Goal: Information Seeking & Learning: Learn about a topic

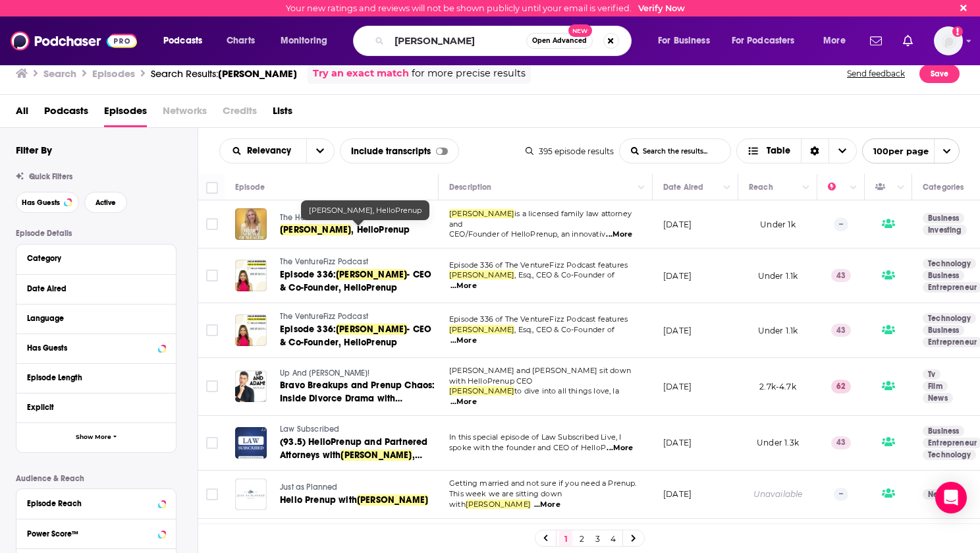
click at [379, 56] on div "Podcasts Charts Monitoring [PERSON_NAME] Open Advanced New For Business For Pod…" at bounding box center [490, 40] width 980 height 49
type input "[PERSON_NAME]"
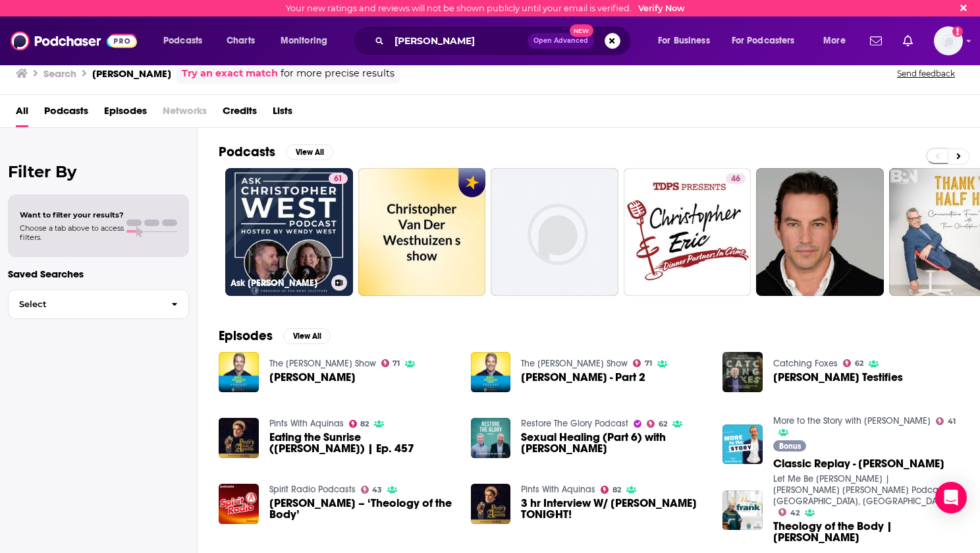
click at [284, 223] on link "61 Ask [PERSON_NAME]" at bounding box center [289, 232] width 128 height 128
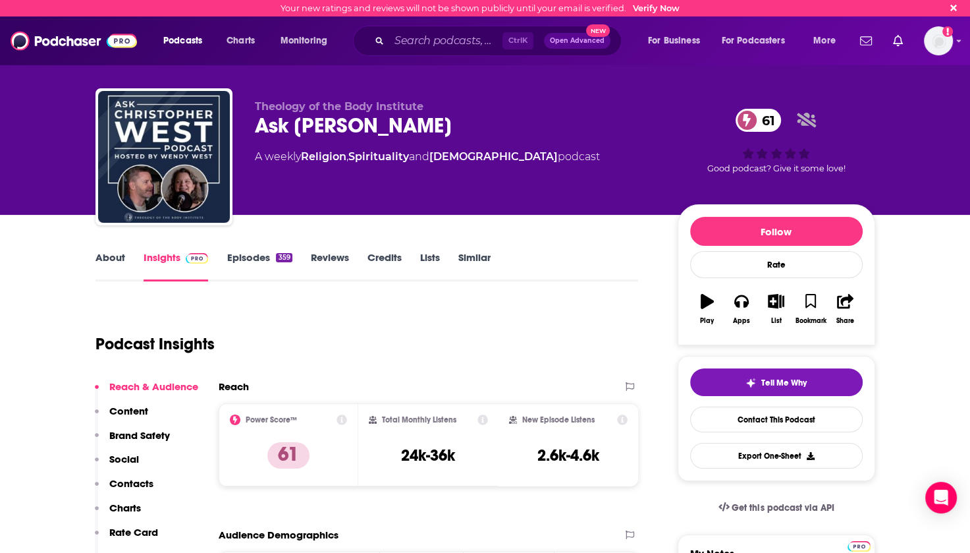
click at [252, 258] on link "Episodes 359" at bounding box center [259, 266] width 65 height 30
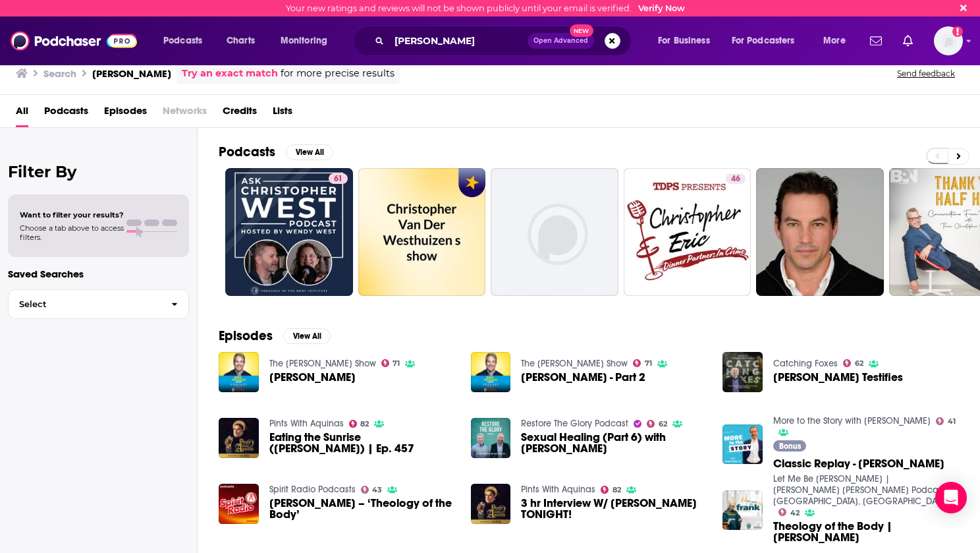
click at [125, 109] on span "Episodes" at bounding box center [125, 113] width 43 height 27
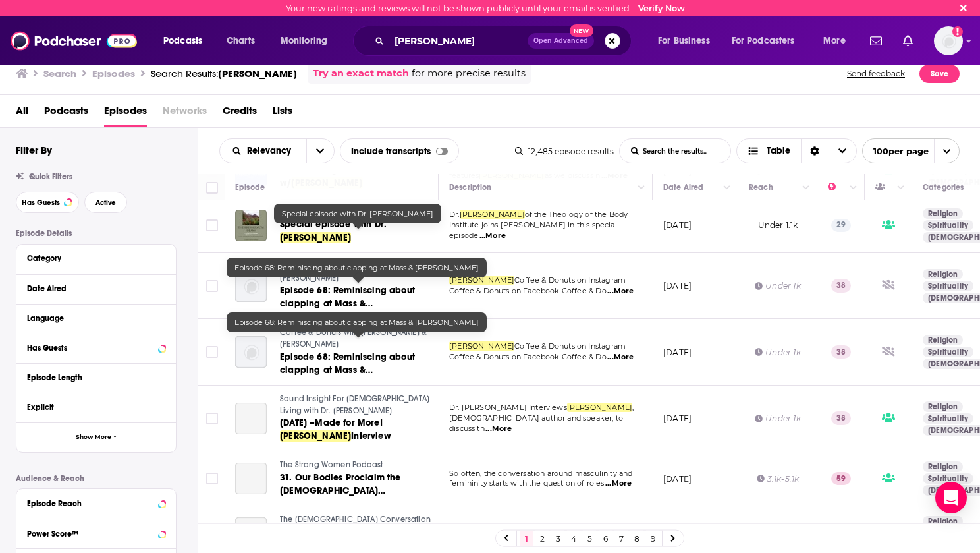
scroll to position [1712, 0]
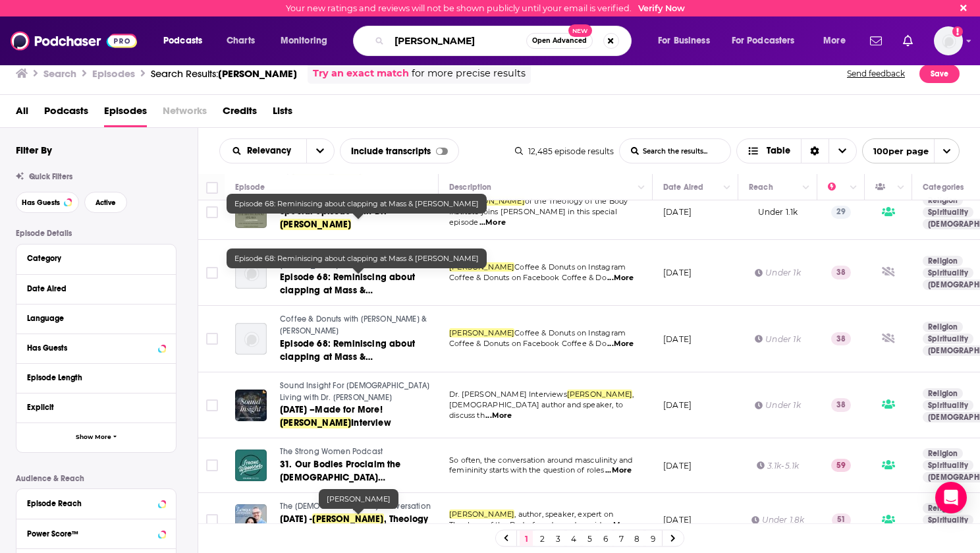
drag, startPoint x: 415, startPoint y: 47, endPoint x: 394, endPoint y: 48, distance: 20.5
click at [394, 48] on input "[PERSON_NAME]" at bounding box center [457, 40] width 137 height 21
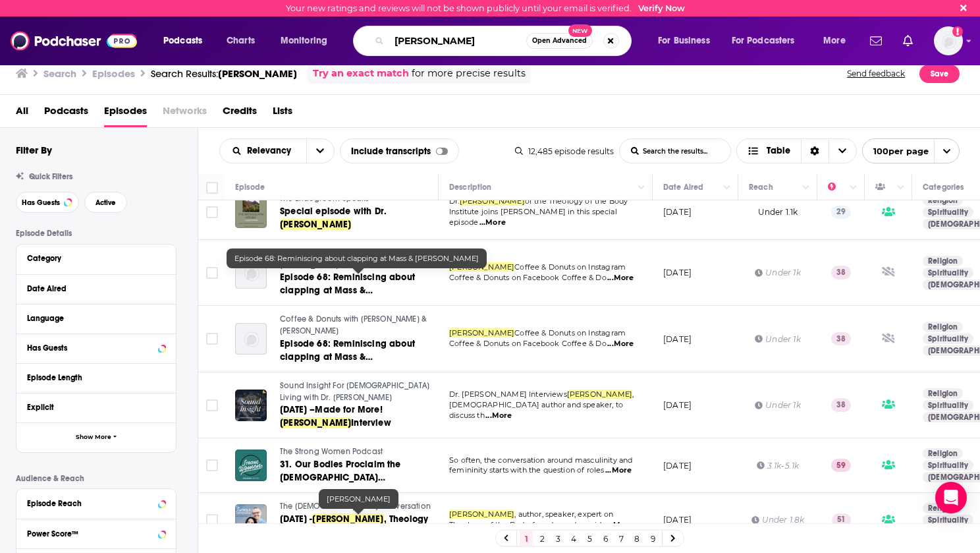
drag, startPoint x: 447, startPoint y: 40, endPoint x: 378, endPoint y: 42, distance: 69.2
click at [378, 42] on div "[PERSON_NAME] Open Advanced New" at bounding box center [492, 41] width 279 height 30
paste input "eman"
type input "[PERSON_NAME]"
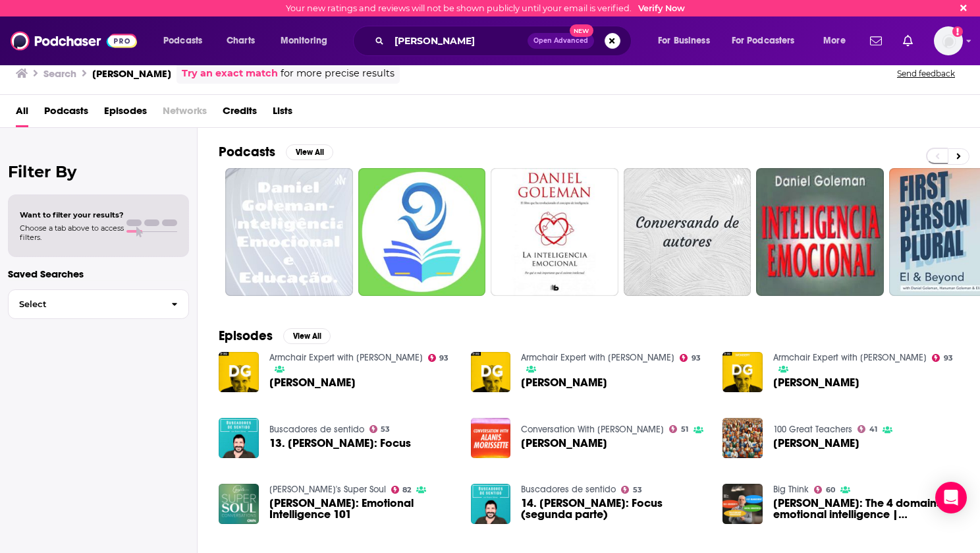
scroll to position [66, 0]
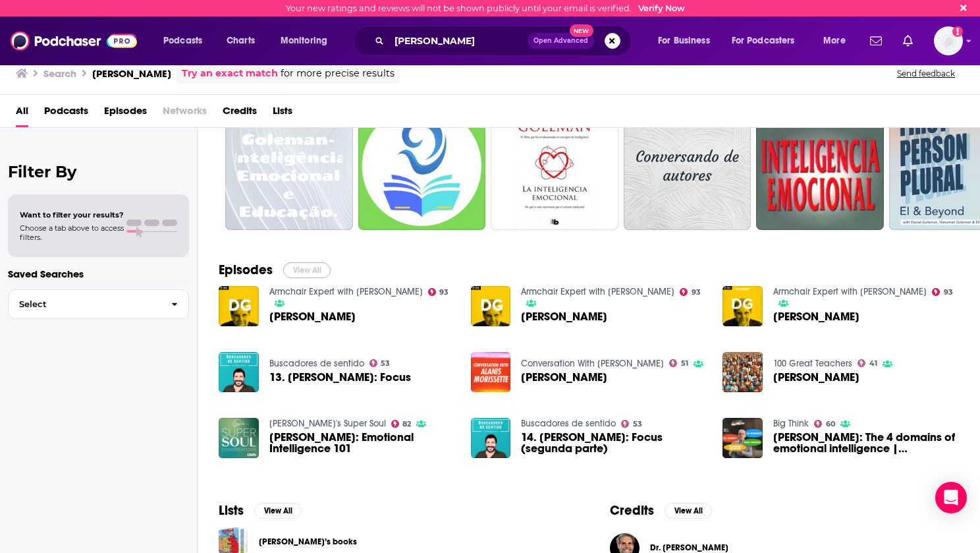
click at [308, 273] on button "View All" at bounding box center [306, 270] width 47 height 16
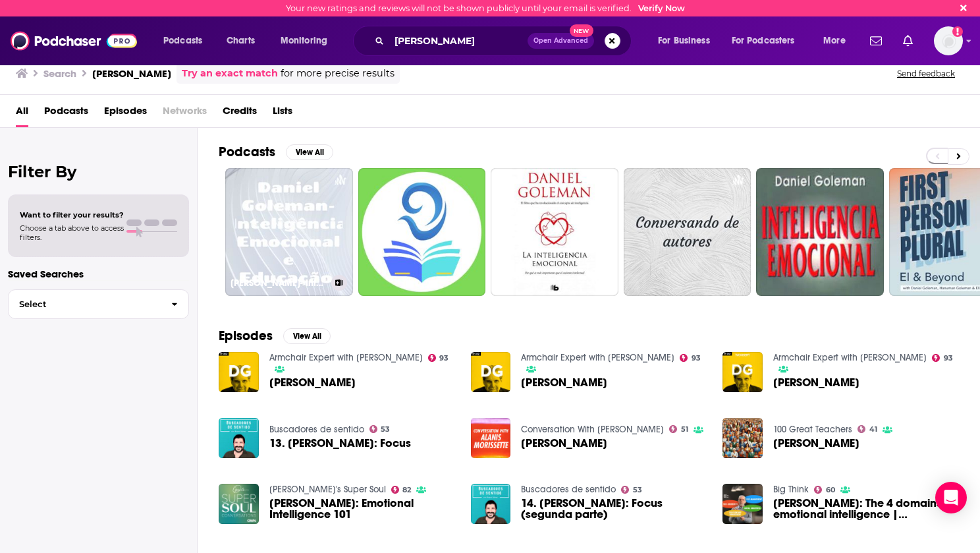
click at [256, 205] on link "[PERSON_NAME]- Inteligência Emocional e Educação." at bounding box center [289, 232] width 128 height 128
click at [418, 213] on link "FOCUS - [PERSON_NAME]" at bounding box center [422, 232] width 128 height 128
click at [558, 206] on link "LA INTELIGENCIA EMOCIONAL - [PERSON_NAME]" at bounding box center [555, 232] width 128 height 128
